Goal: Information Seeking & Learning: Learn about a topic

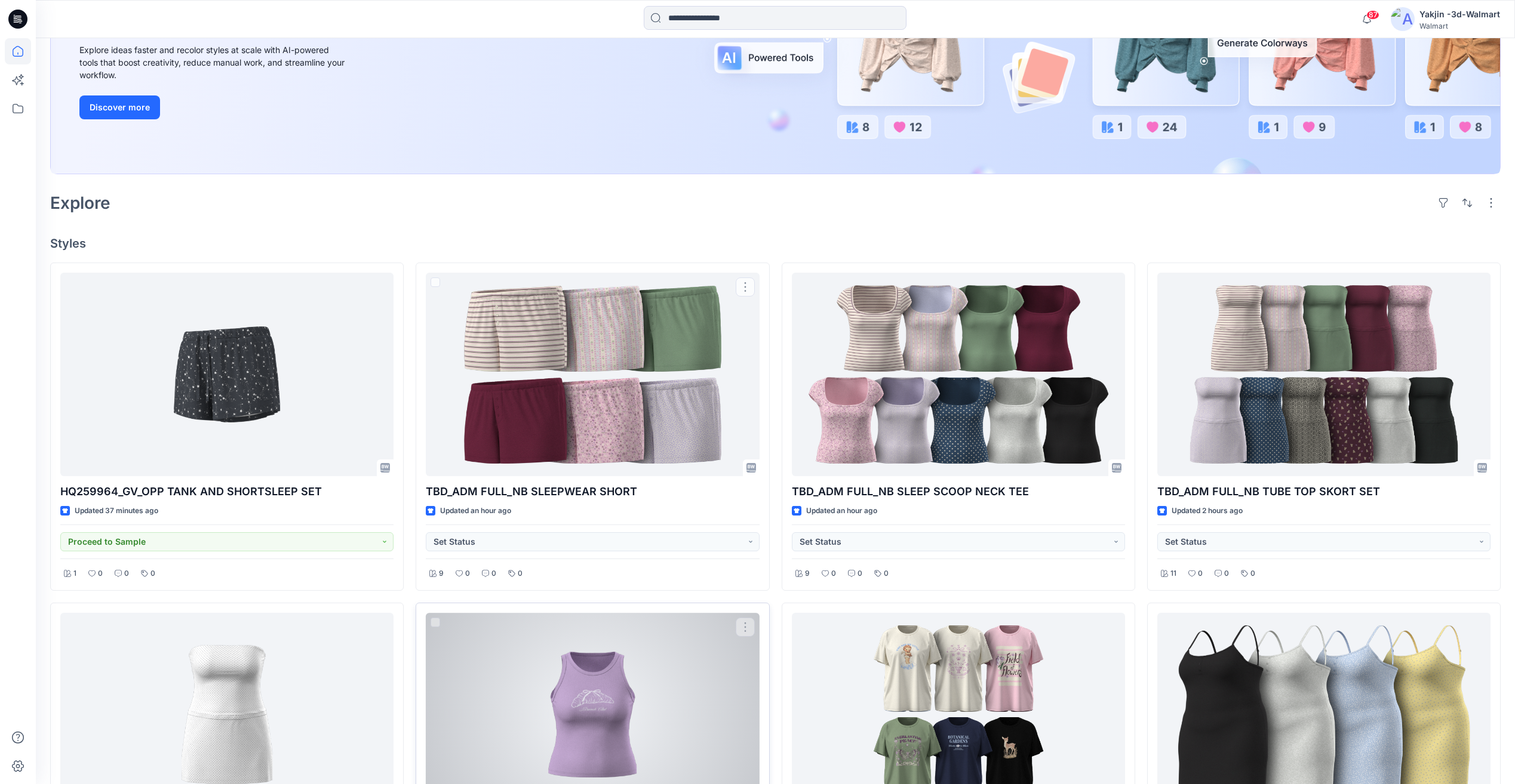
scroll to position [398, 0]
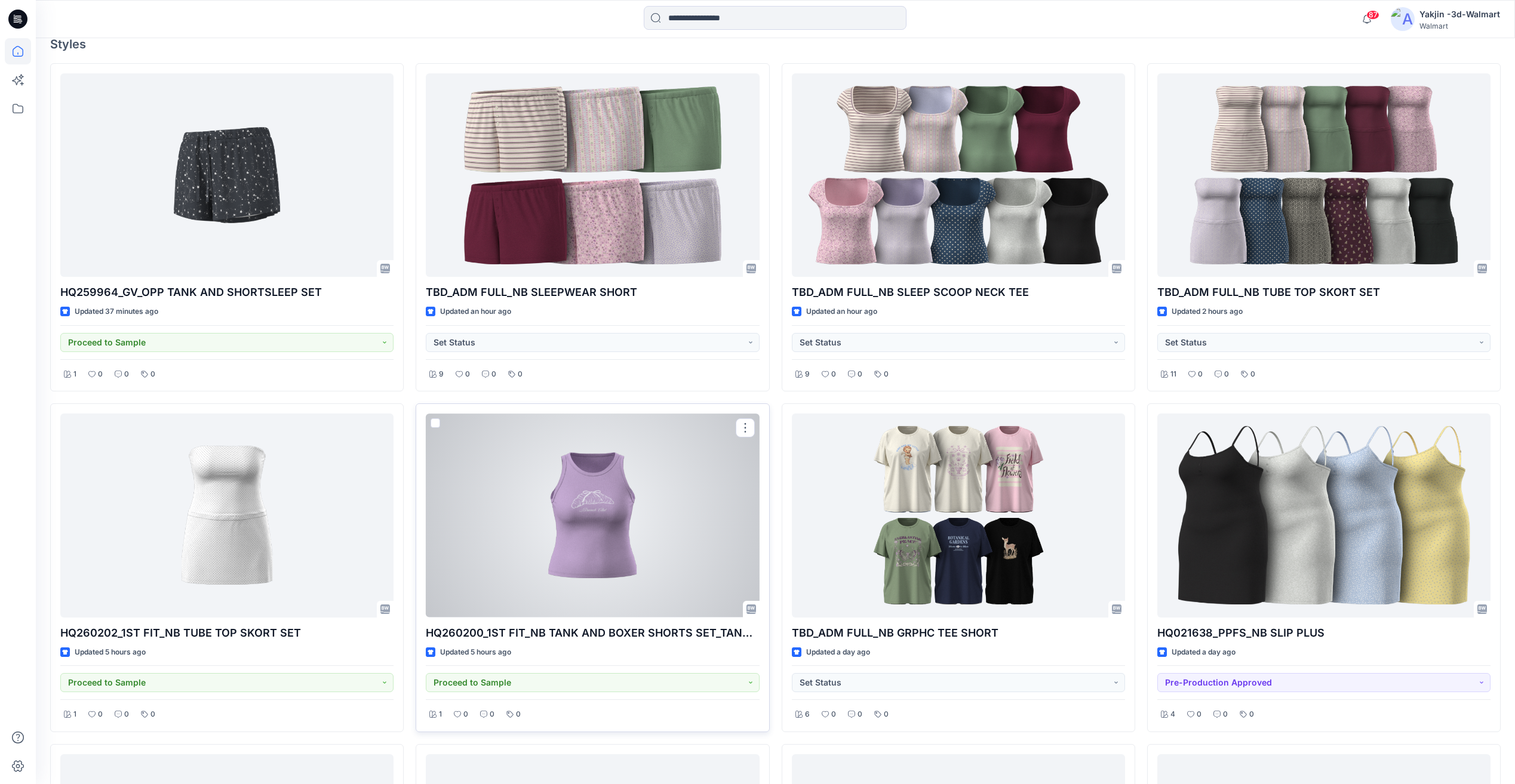
click at [643, 525] on div at bounding box center [592, 516] width 333 height 204
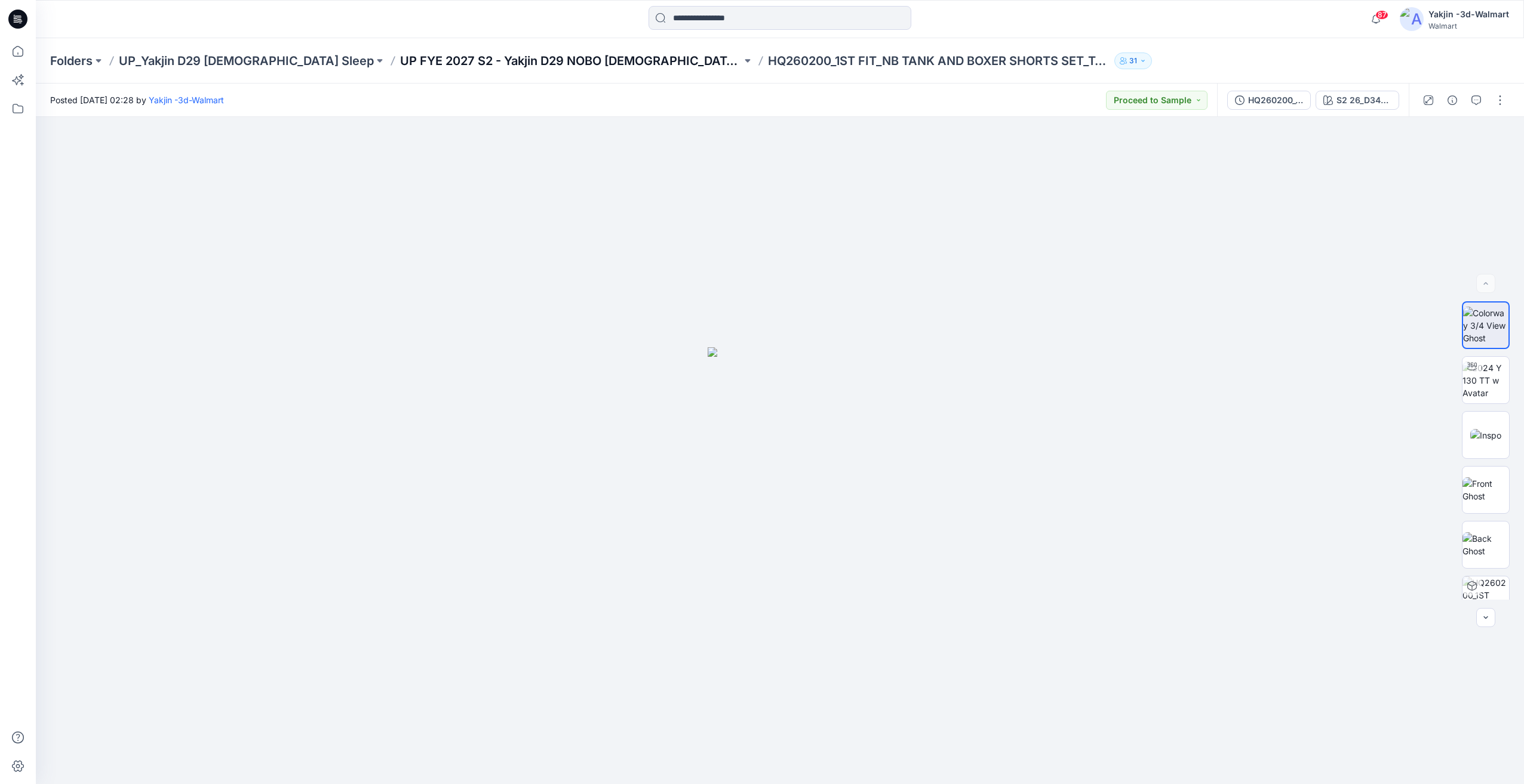
click at [495, 65] on p "UP FYE 2027 S2 - Yakjin D29 NOBO Ladies Sleepwear" at bounding box center [570, 61] width 342 height 17
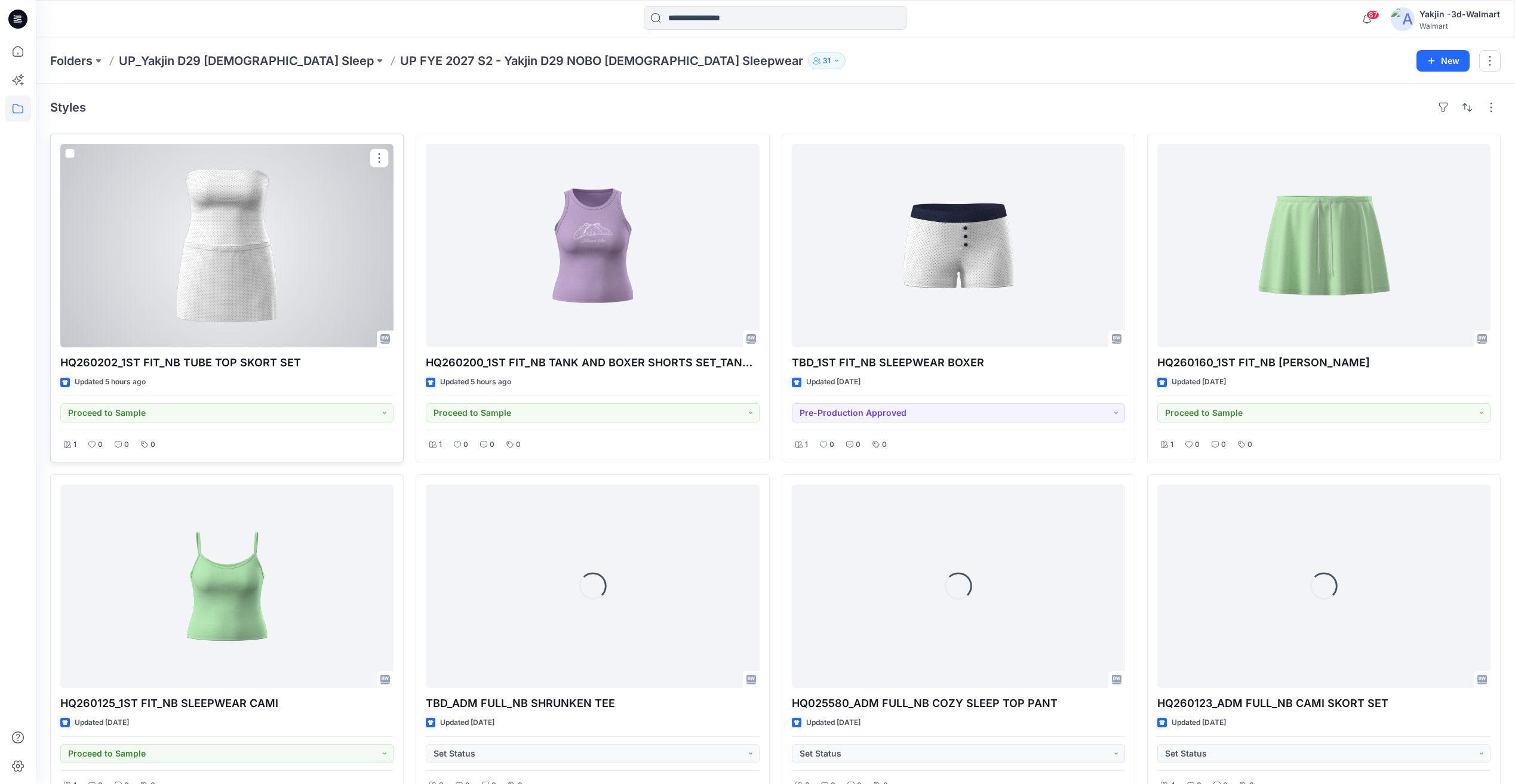
click at [291, 287] on div at bounding box center [226, 246] width 333 height 204
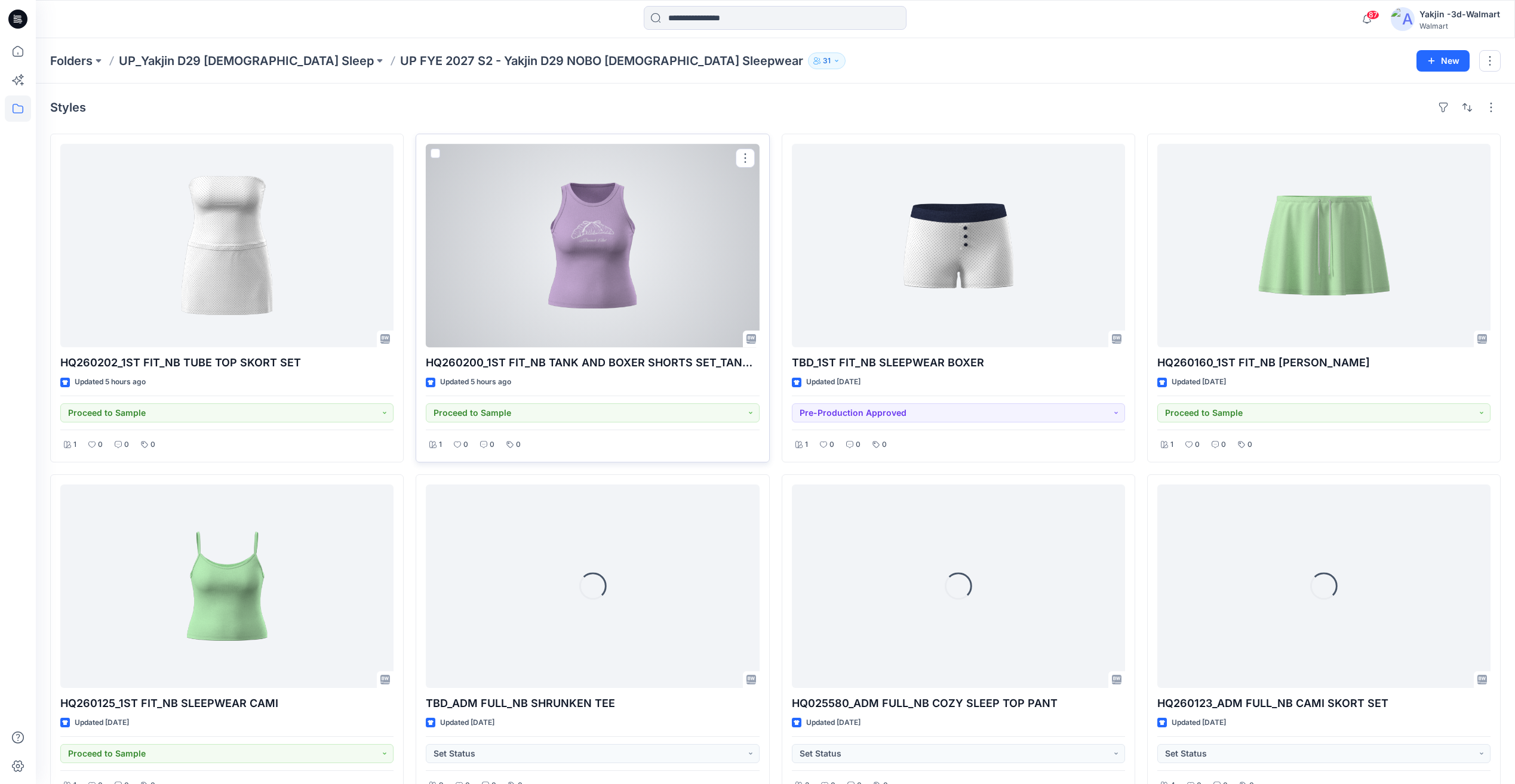
click at [573, 276] on div at bounding box center [592, 246] width 333 height 204
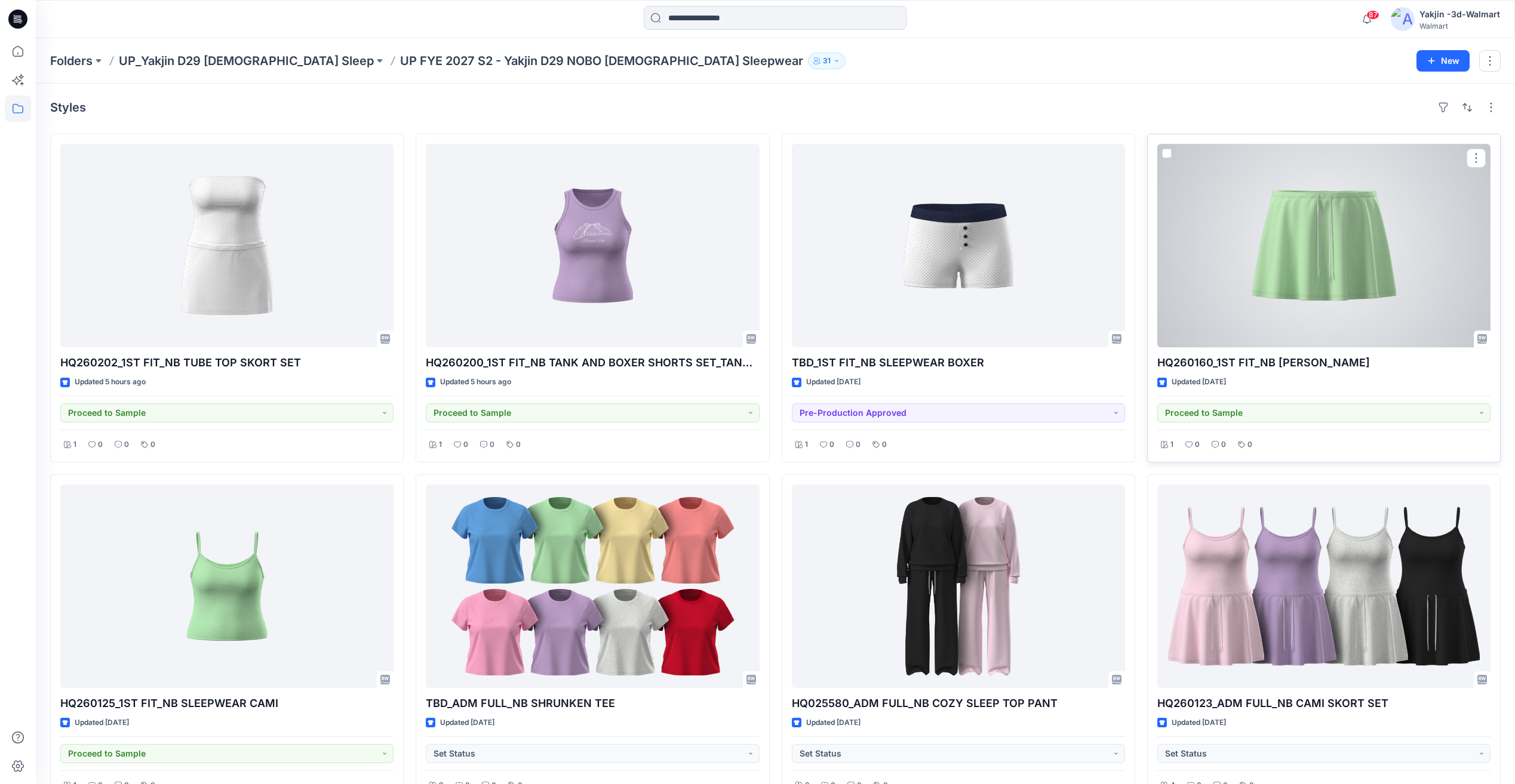
click at [1342, 262] on div at bounding box center [1324, 246] width 333 height 204
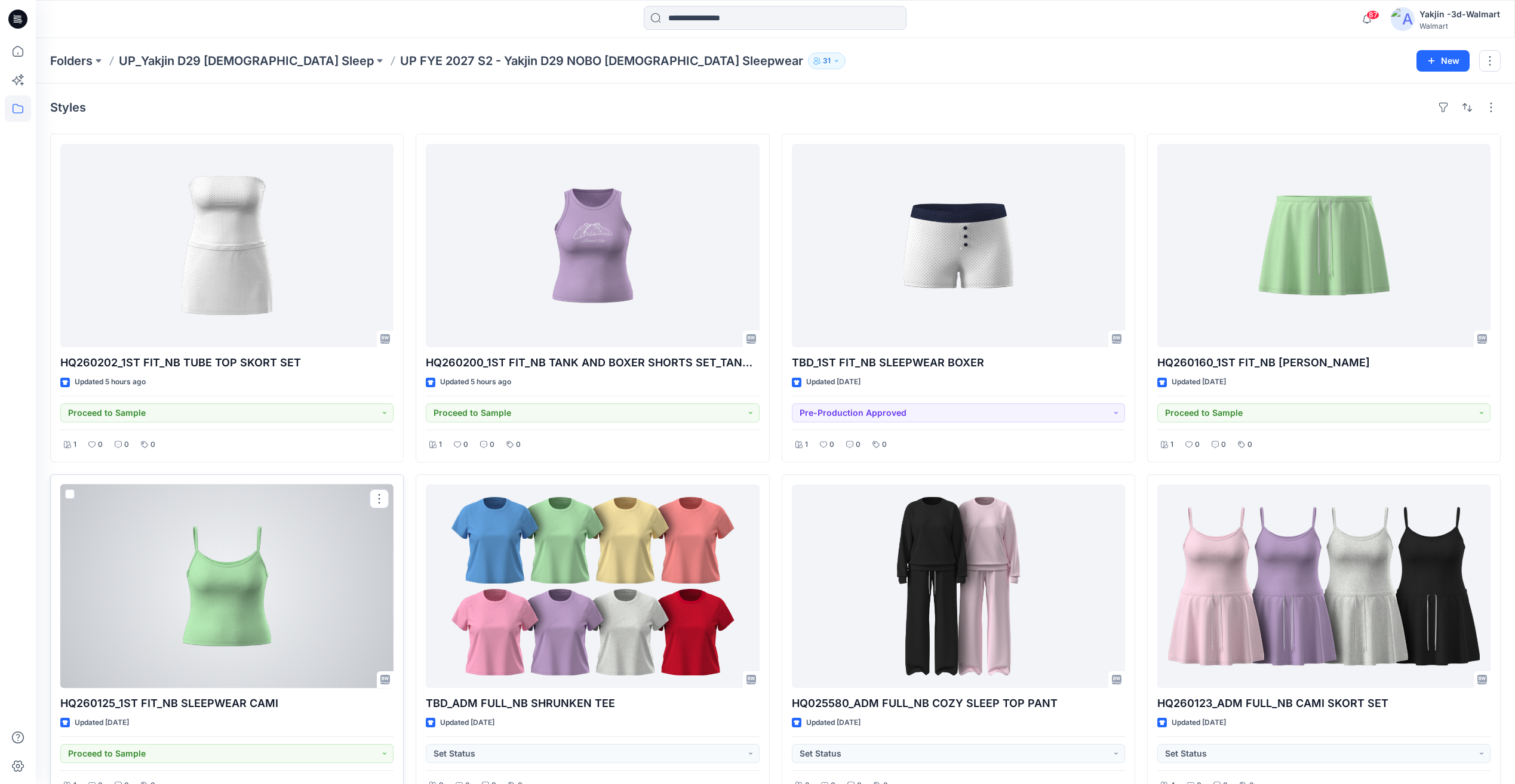
click at [246, 637] on div at bounding box center [226, 587] width 333 height 204
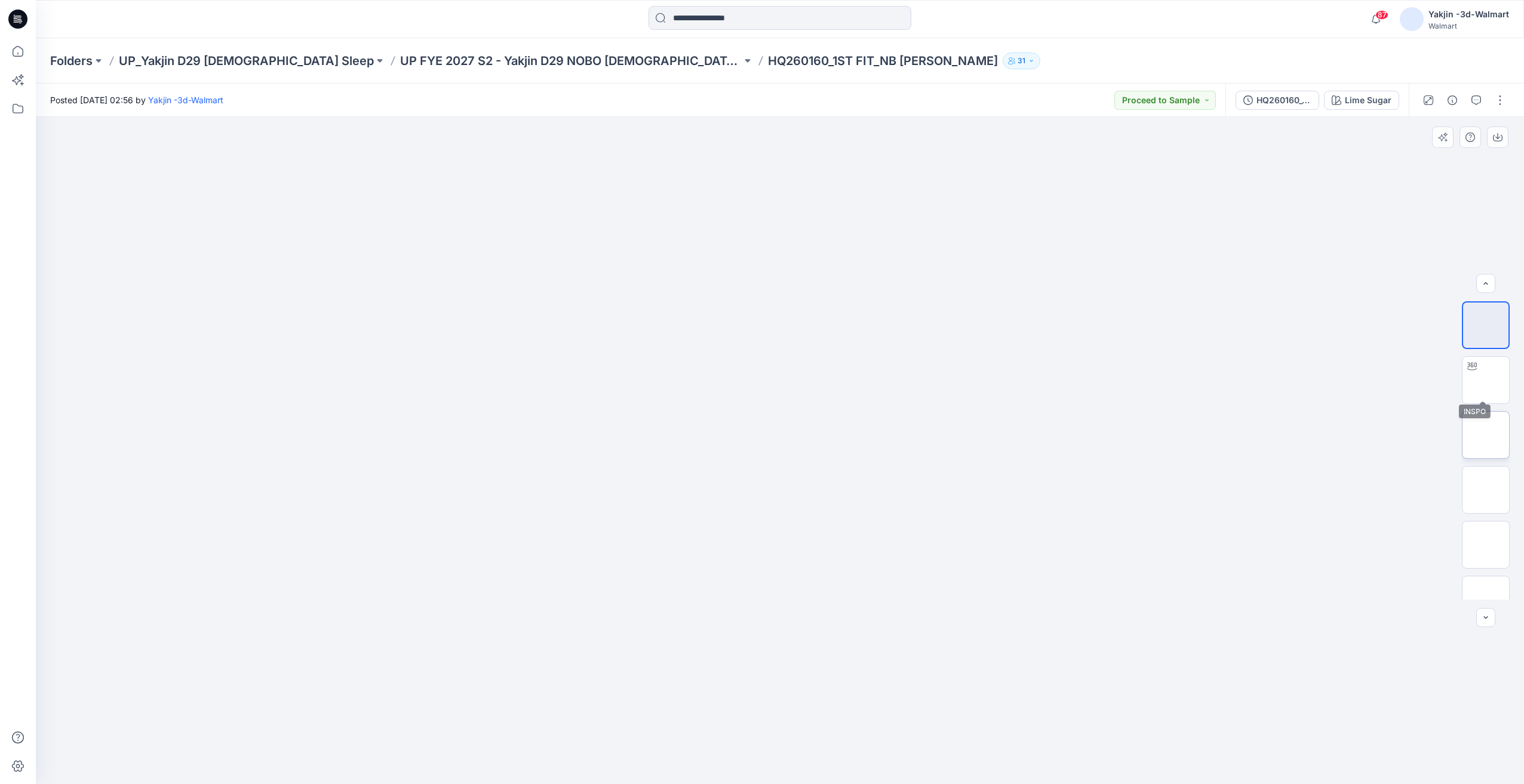
scroll to position [79, 0]
click at [527, 53] on p "UP FYE 2027 S3 - Yakjin D29 NOBO [DEMOGRAPHIC_DATA] Sleepwear" at bounding box center [570, 61] width 342 height 17
